Goal: Transaction & Acquisition: Purchase product/service

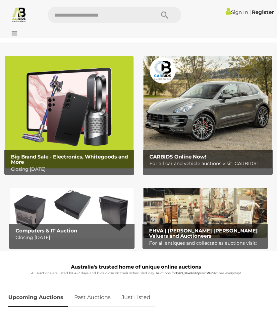
click at [81, 17] on input "text" at bounding box center [98, 15] width 101 height 17
type input "********"
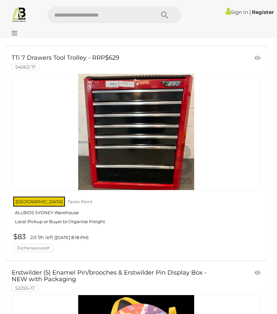
scroll to position [7063, 0]
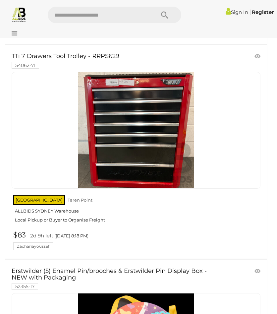
click at [142, 119] on link at bounding box center [136, 130] width 249 height 117
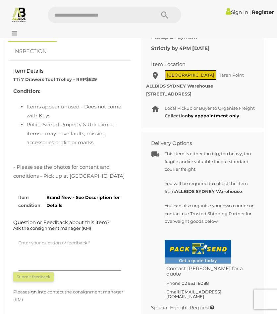
scroll to position [455, 0]
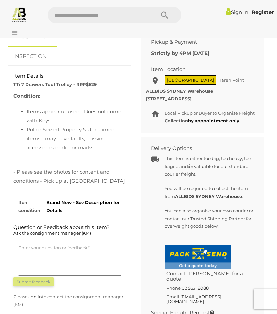
click at [232, 13] on link "Sign In" at bounding box center [237, 12] width 23 height 6
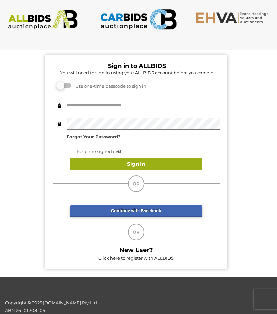
type input "**********"
click at [144, 162] on button "Sign In" at bounding box center [136, 164] width 133 height 12
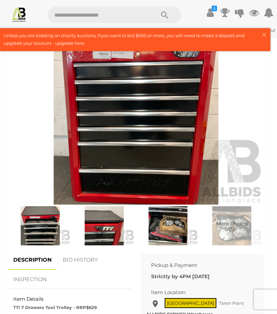
scroll to position [253, 0]
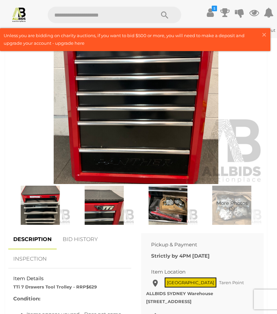
click at [179, 101] on img at bounding box center [136, 101] width 256 height 165
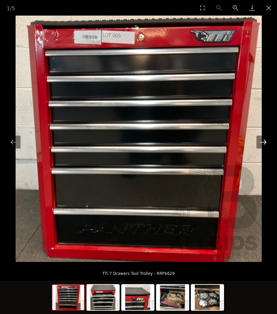
click at [260, 139] on button "Next slide" at bounding box center [264, 142] width 14 height 13
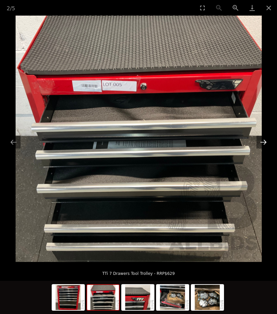
click at [260, 139] on button "Next slide" at bounding box center [264, 142] width 14 height 13
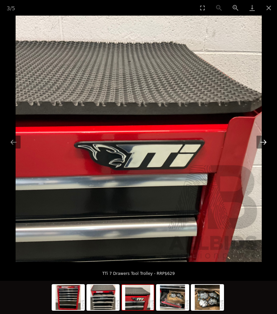
click at [260, 139] on button "Next slide" at bounding box center [264, 142] width 14 height 13
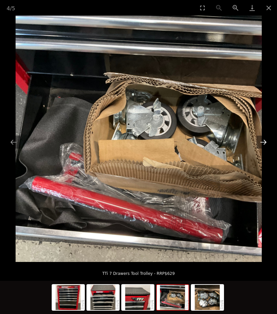
click at [260, 139] on button "Next slide" at bounding box center [264, 142] width 14 height 13
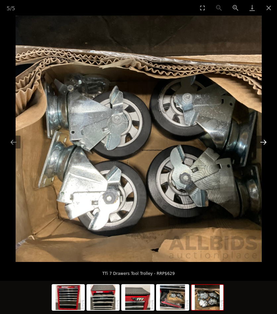
click at [260, 139] on button "Next slide" at bounding box center [264, 142] width 14 height 13
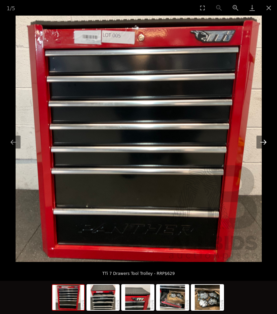
click at [260, 139] on button "Next slide" at bounding box center [264, 142] width 14 height 13
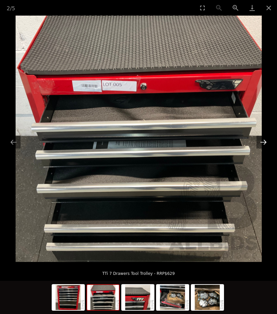
click at [260, 139] on button "Next slide" at bounding box center [264, 142] width 14 height 13
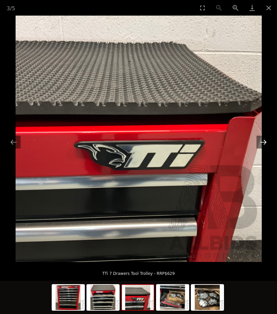
click at [260, 139] on button "Next slide" at bounding box center [264, 142] width 14 height 13
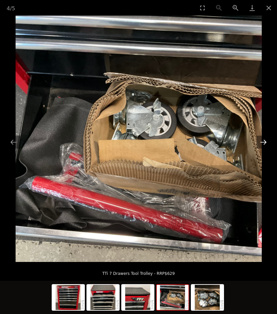
click at [260, 139] on button "Next slide" at bounding box center [264, 142] width 14 height 13
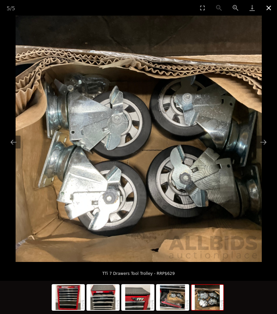
click at [270, 7] on button "Close gallery" at bounding box center [269, 8] width 17 height 16
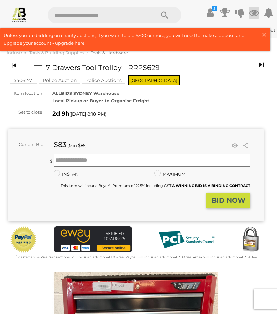
click at [255, 13] on icon at bounding box center [254, 13] width 10 height 12
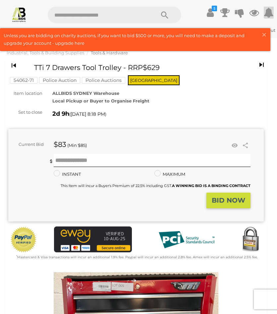
click at [268, 13] on icon at bounding box center [269, 13] width 10 height 12
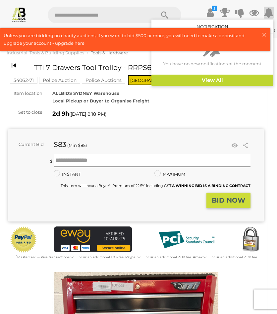
click at [267, 15] on icon at bounding box center [269, 13] width 10 height 12
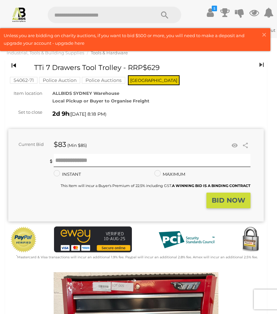
click at [262, 64] on icon at bounding box center [262, 64] width 4 height 9
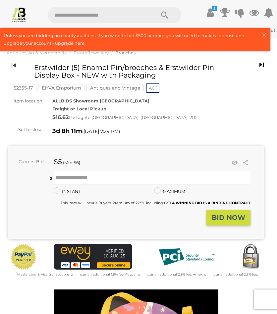
click at [13, 64] on icon at bounding box center [14, 65] width 4 height 9
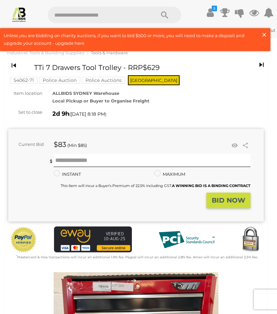
click at [263, 32] on span "×" at bounding box center [264, 34] width 6 height 13
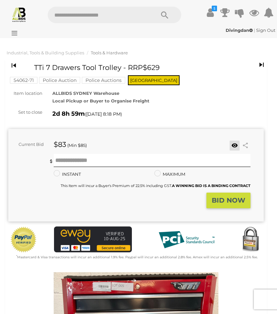
click at [233, 146] on link at bounding box center [235, 146] width 10 height 10
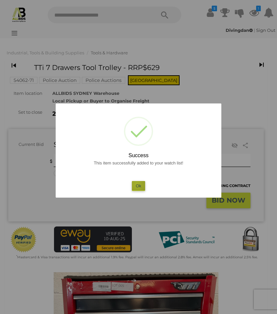
click at [137, 184] on button "Ok" at bounding box center [139, 186] width 14 height 10
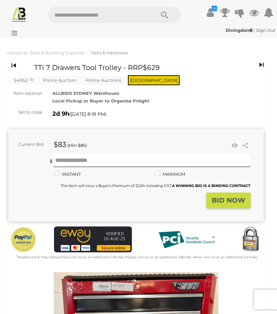
scroll to position [455, 0]
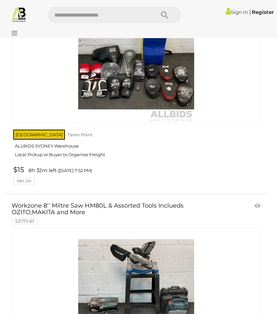
scroll to position [11017, 0]
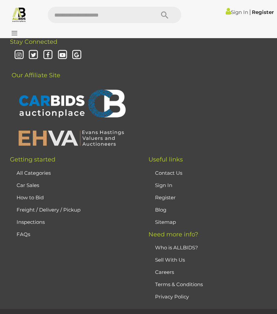
click at [30, 183] on link "Car Sales" at bounding box center [28, 185] width 23 height 6
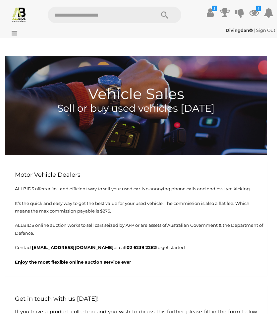
click at [15, 32] on icon at bounding box center [12, 33] width 9 height 7
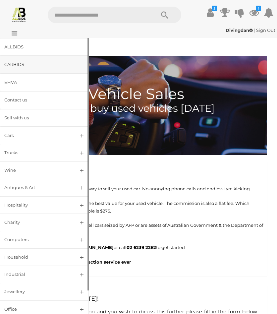
click at [16, 65] on div "CARBIDS" at bounding box center [36, 65] width 64 height 8
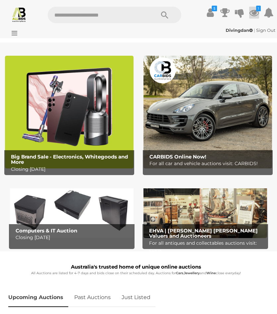
click at [255, 13] on icon at bounding box center [254, 13] width 10 height 12
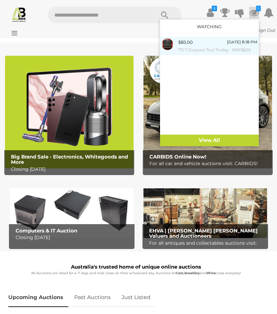
click at [197, 48] on small "TTi 7 Drawers Tool Trolley - RRP$629" at bounding box center [217, 49] width 79 height 7
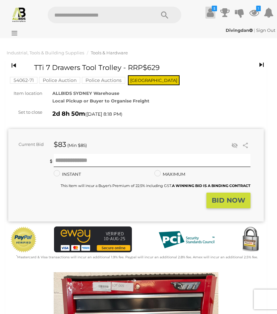
click at [209, 12] on icon at bounding box center [210, 13] width 7 height 12
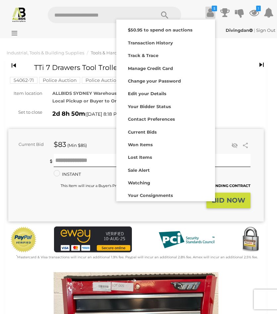
click at [229, 78] on div "54062-71 Police Auction Police Auctions NSW" at bounding box center [136, 75] width 256 height 23
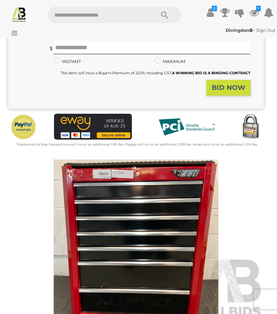
scroll to position [114, 0]
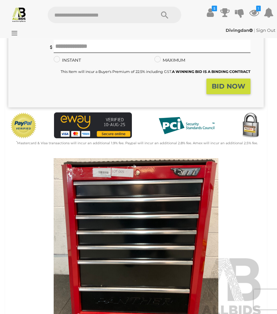
click at [216, 85] on strong "BID NOW" at bounding box center [228, 86] width 33 height 8
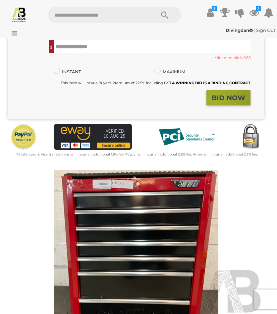
click at [216, 98] on strong "BID NOW" at bounding box center [228, 98] width 33 height 8
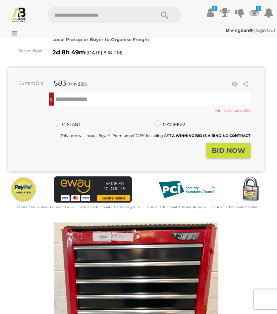
scroll to position [35, 0]
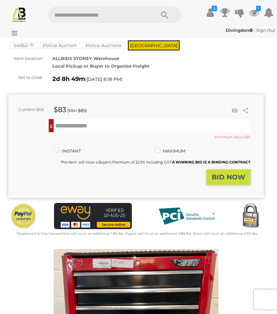
click at [68, 46] on mark "Police Auction" at bounding box center [59, 45] width 41 height 7
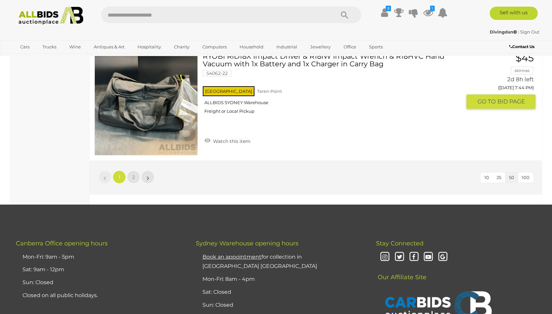
scroll to position [5699, 0]
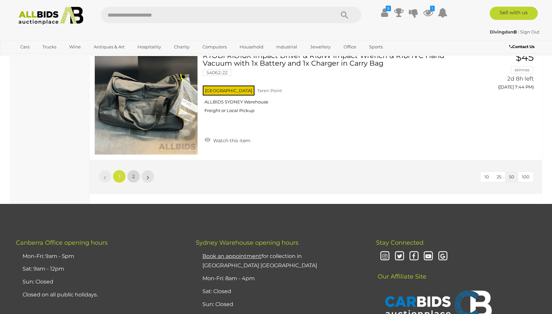
click at [132, 175] on link "2" at bounding box center [133, 176] width 13 height 13
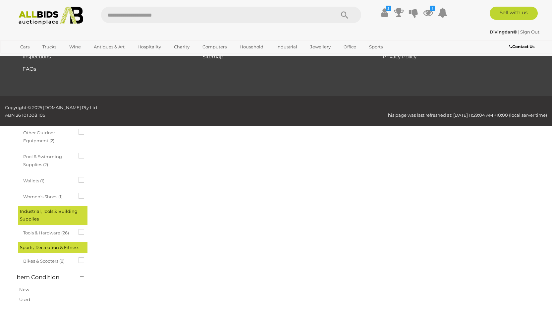
scroll to position [83, 0]
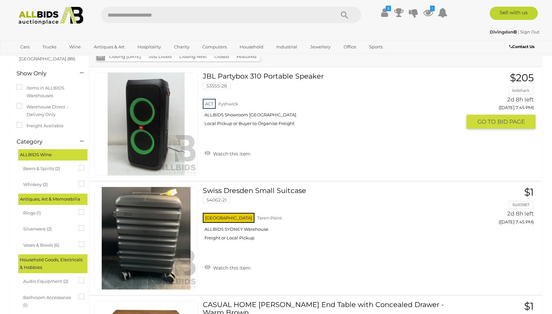
scroll to position [86, 0]
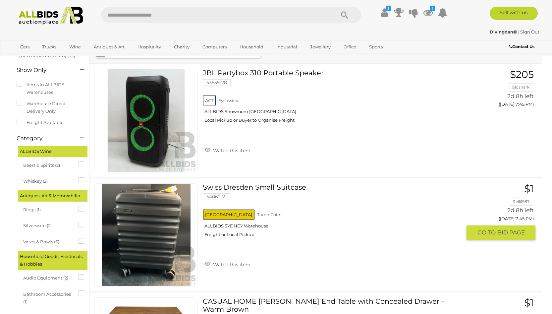
click at [273, 187] on link "Swiss Dresden Small Suitcase 54062-21 [GEOGRAPHIC_DATA] [GEOGRAPHIC_DATA] ALLBI…" at bounding box center [335, 212] width 254 height 59
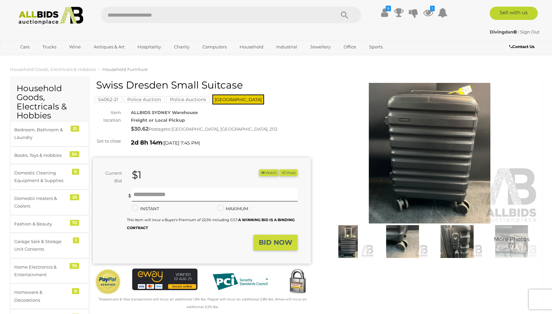
click at [430, 152] on img at bounding box center [430, 153] width 218 height 141
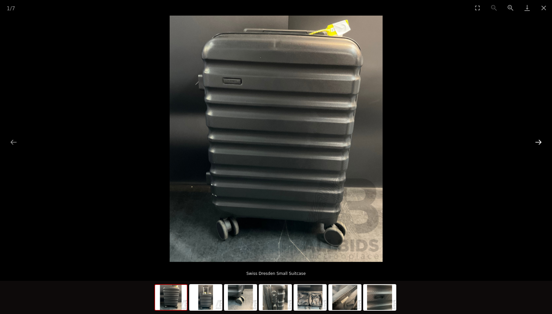
click at [537, 143] on button "Next slide" at bounding box center [539, 142] width 14 height 13
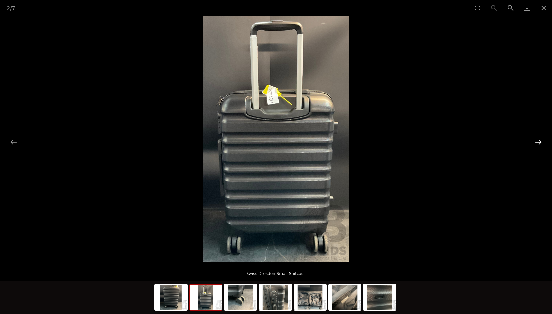
click at [537, 143] on button "Next slide" at bounding box center [539, 142] width 14 height 13
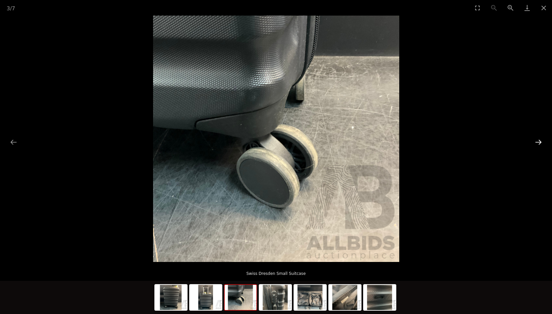
click at [537, 143] on button "Next slide" at bounding box center [539, 142] width 14 height 13
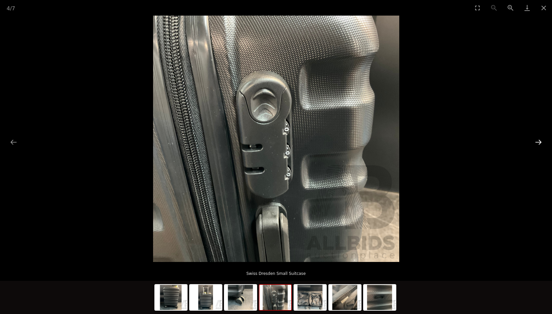
click at [537, 143] on button "Next slide" at bounding box center [539, 142] width 14 height 13
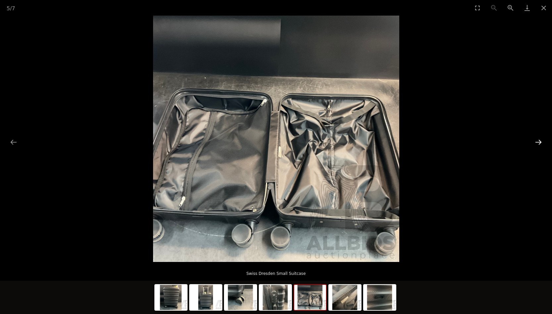
click at [537, 143] on button "Next slide" at bounding box center [539, 142] width 14 height 13
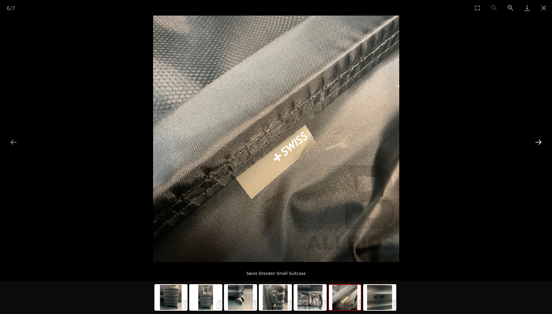
click at [537, 143] on button "Next slide" at bounding box center [539, 142] width 14 height 13
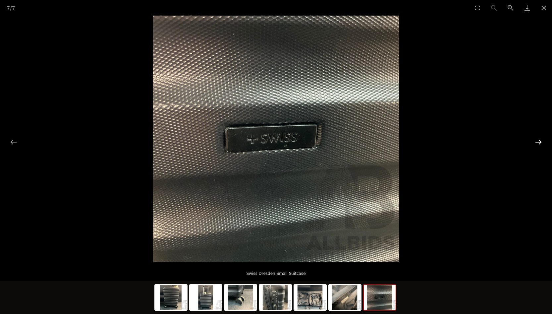
click at [537, 143] on button "Next slide" at bounding box center [539, 142] width 14 height 13
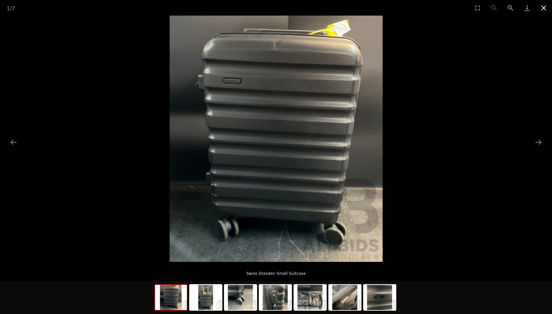
click at [543, 5] on button "Close gallery" at bounding box center [544, 8] width 17 height 16
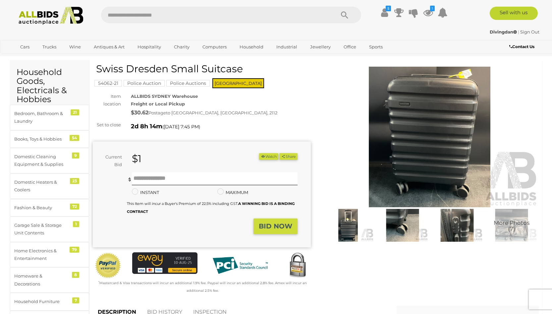
scroll to position [26, 0]
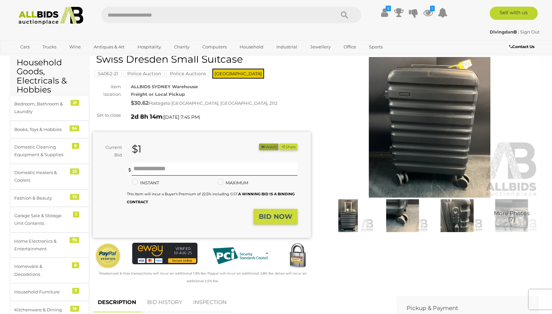
click at [265, 145] on button "Watch" at bounding box center [268, 147] width 19 height 7
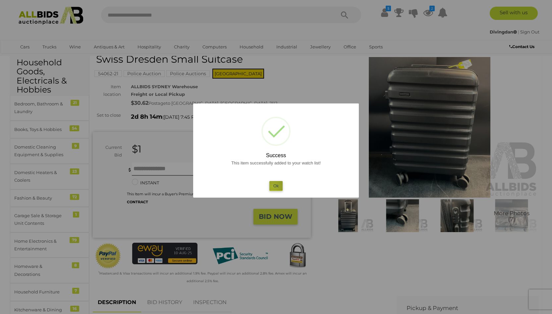
click at [273, 187] on button "Ok" at bounding box center [276, 186] width 14 height 10
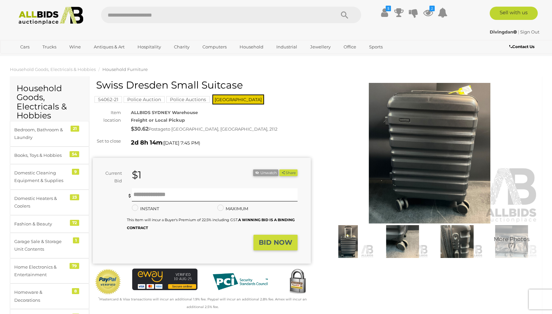
scroll to position [0, 0]
